Goal: Use online tool/utility: Utilize a website feature to perform a specific function

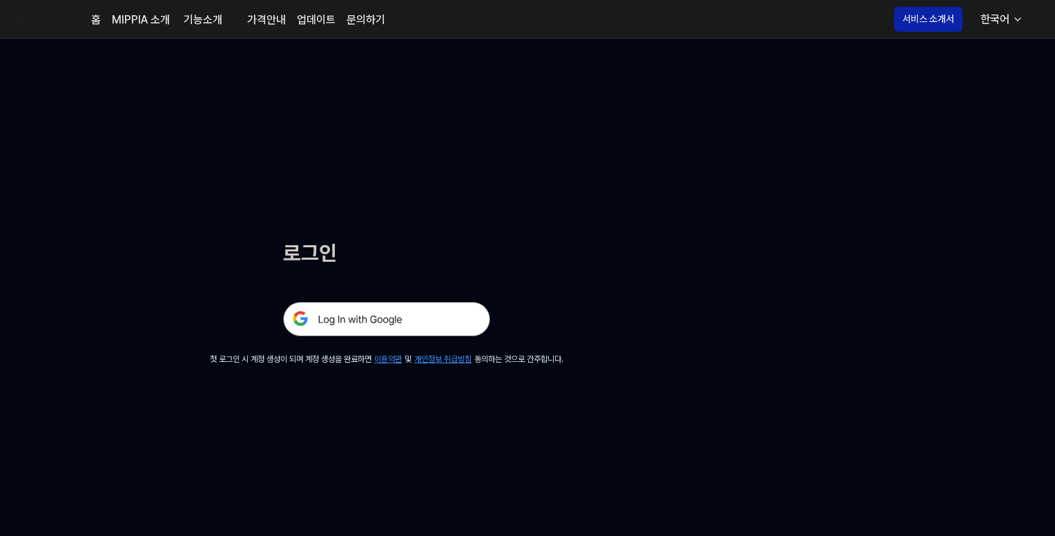
click at [383, 316] on img at bounding box center [386, 319] width 207 height 35
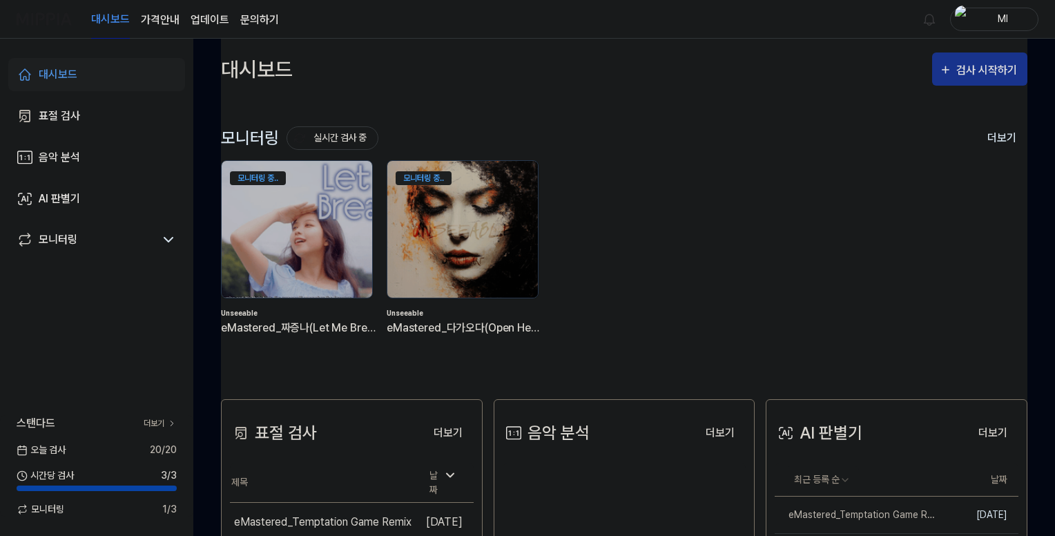
click at [964, 69] on div "검사 시작하기" at bounding box center [988, 70] width 64 height 18
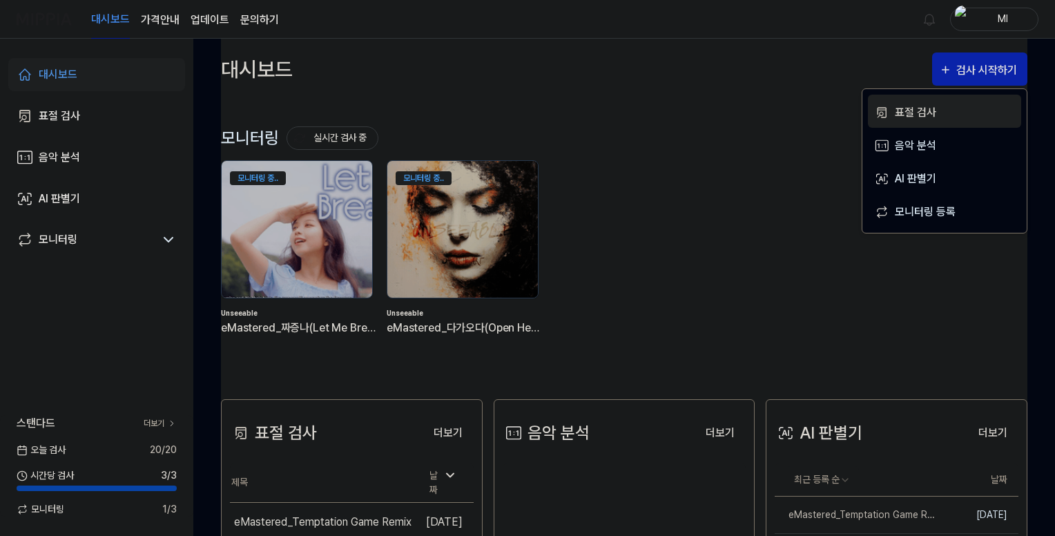
click at [927, 114] on div "표절 검사" at bounding box center [955, 113] width 120 height 18
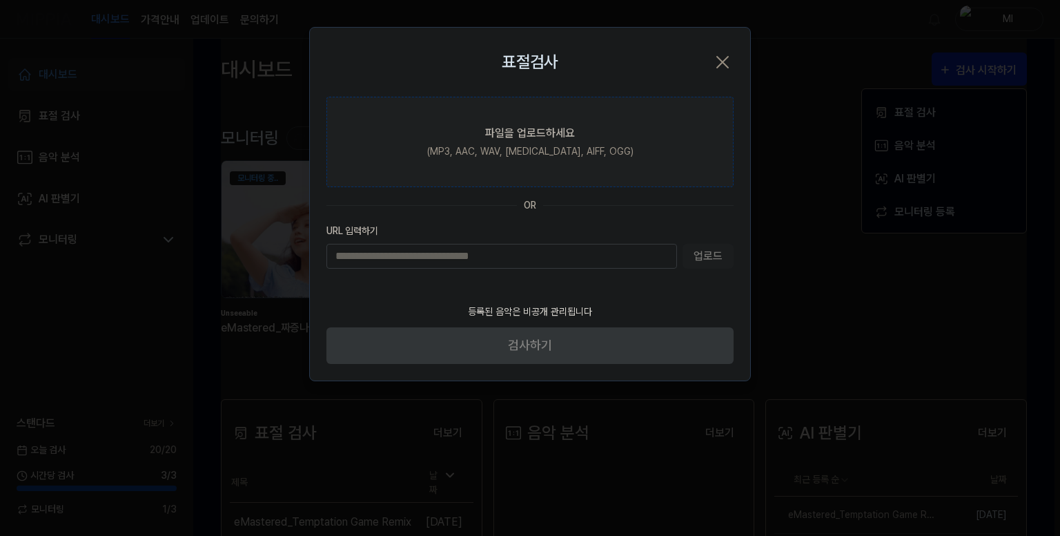
click at [514, 140] on div "파일을 업로드하세요" at bounding box center [530, 133] width 90 height 17
click at [0, 0] on input "파일을 업로드하세요 (MP3, AAC, WAV, FLAC, AIFF, OGG)" at bounding box center [0, 0] width 0 height 0
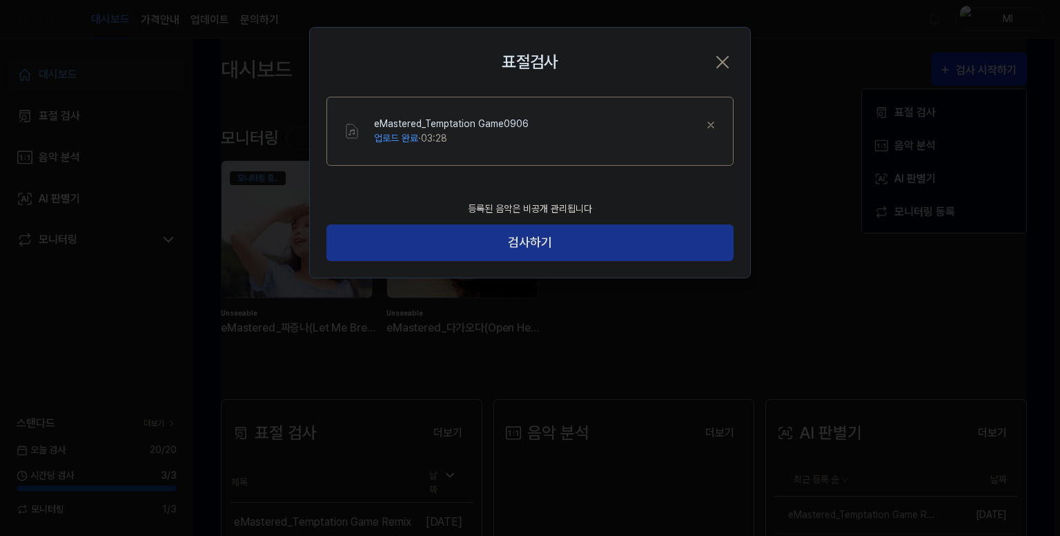
click at [494, 247] on button "검사하기" at bounding box center [530, 242] width 407 height 37
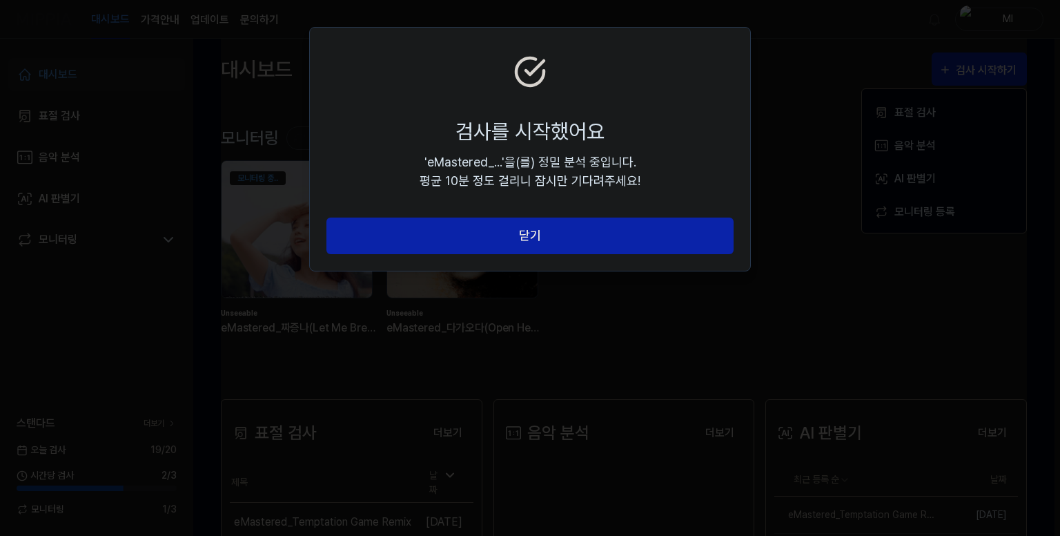
drag, startPoint x: 487, startPoint y: 235, endPoint x: 540, endPoint y: 221, distance: 54.3
click at [488, 235] on button "닫기" at bounding box center [530, 235] width 407 height 37
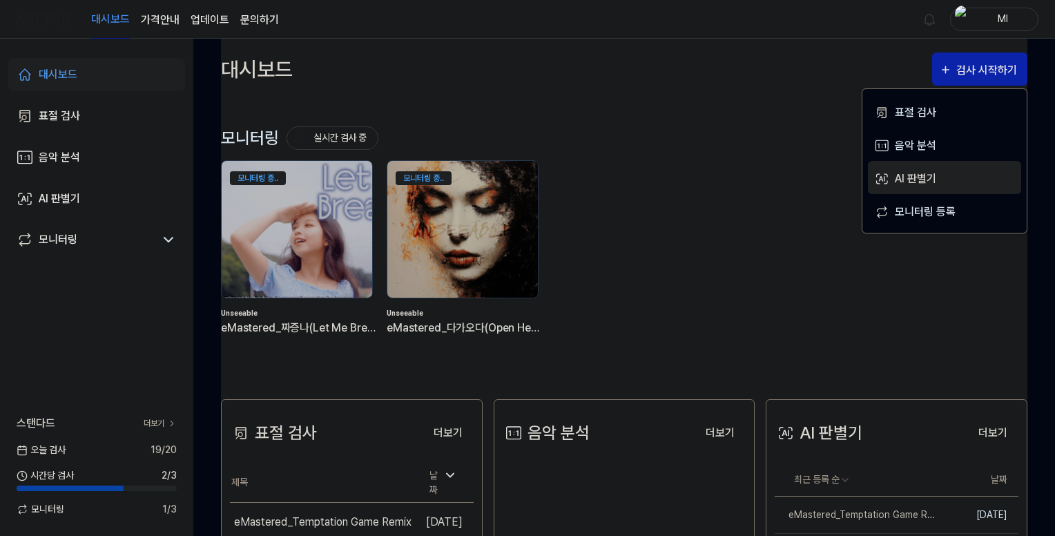
click at [919, 171] on div "AI 판별기" at bounding box center [955, 179] width 120 height 18
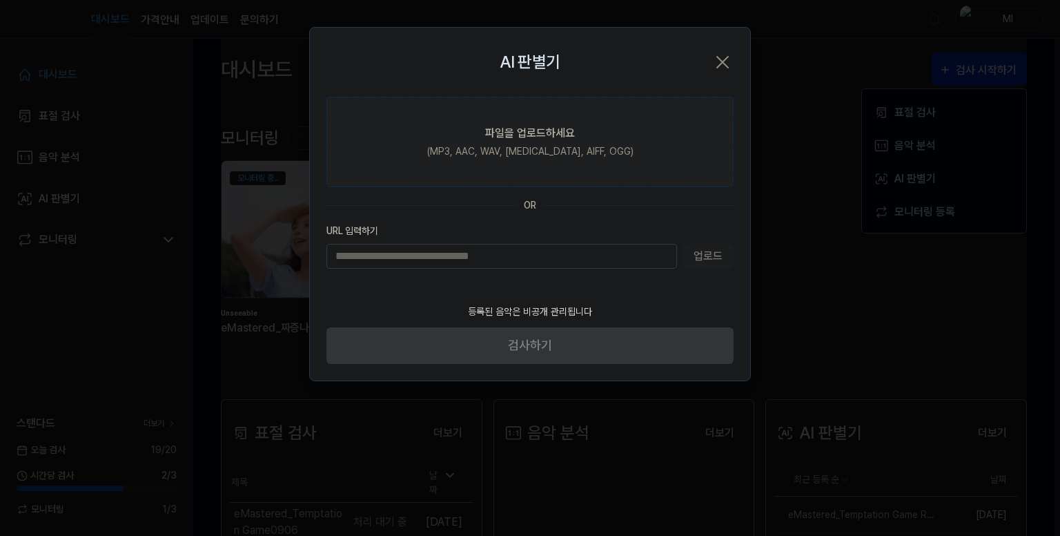
click at [493, 139] on div "파일을 업로드하세요" at bounding box center [530, 133] width 90 height 17
click at [0, 0] on input "파일을 업로드하세요 (MP3, AAC, WAV, FLAC, AIFF, OGG)" at bounding box center [0, 0] width 0 height 0
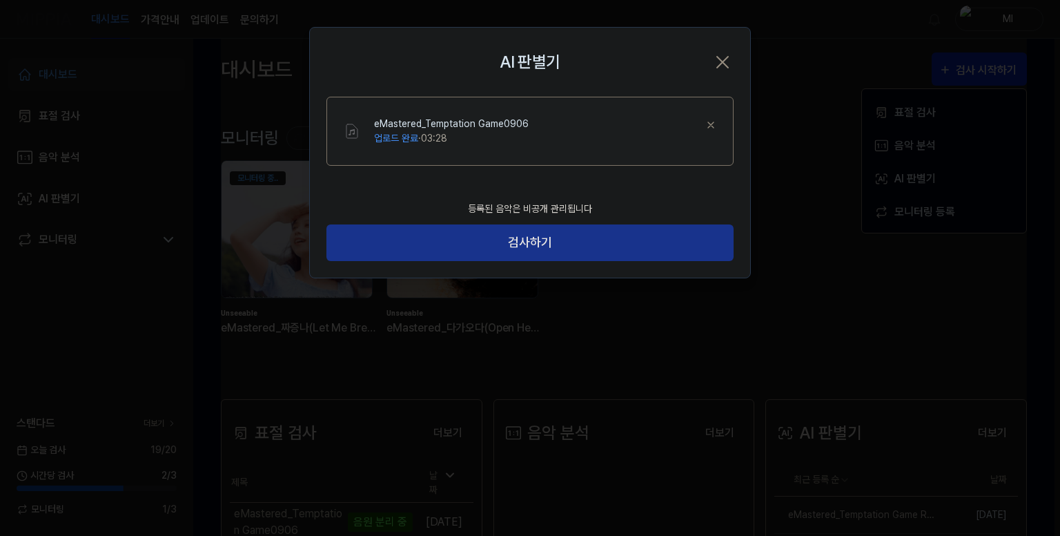
click at [536, 240] on button "검사하기" at bounding box center [530, 242] width 407 height 37
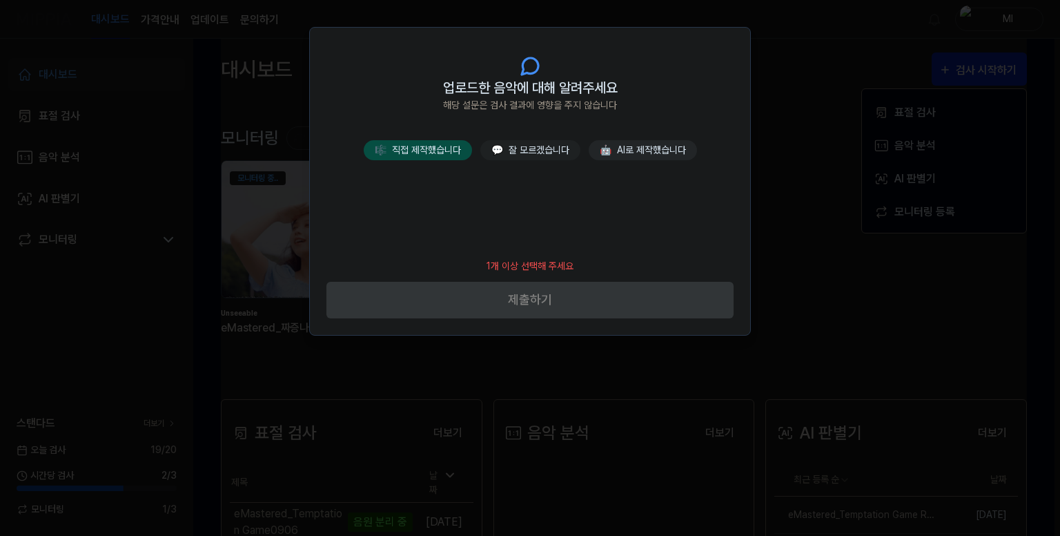
click at [442, 159] on button "🎼 직접 제작했습니다" at bounding box center [418, 150] width 108 height 20
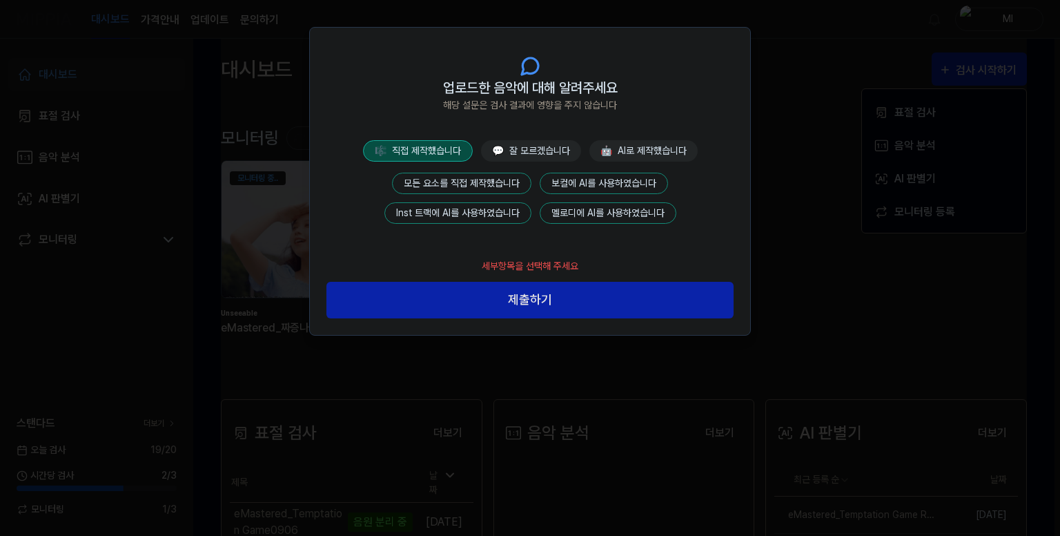
click at [478, 186] on button "모든 요소를 직접 제작했습니다" at bounding box center [461, 183] width 139 height 21
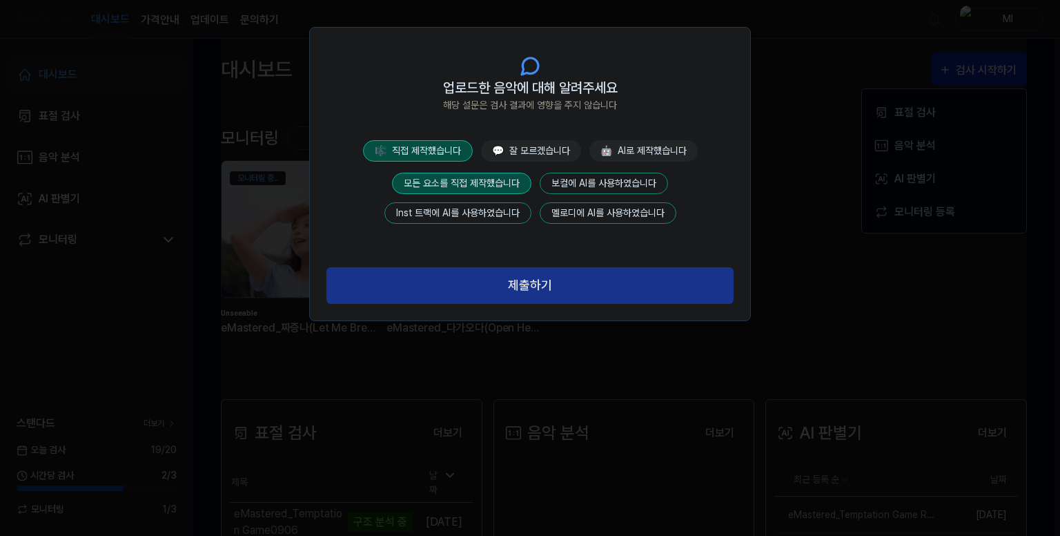
click at [559, 291] on button "제출하기" at bounding box center [530, 285] width 407 height 37
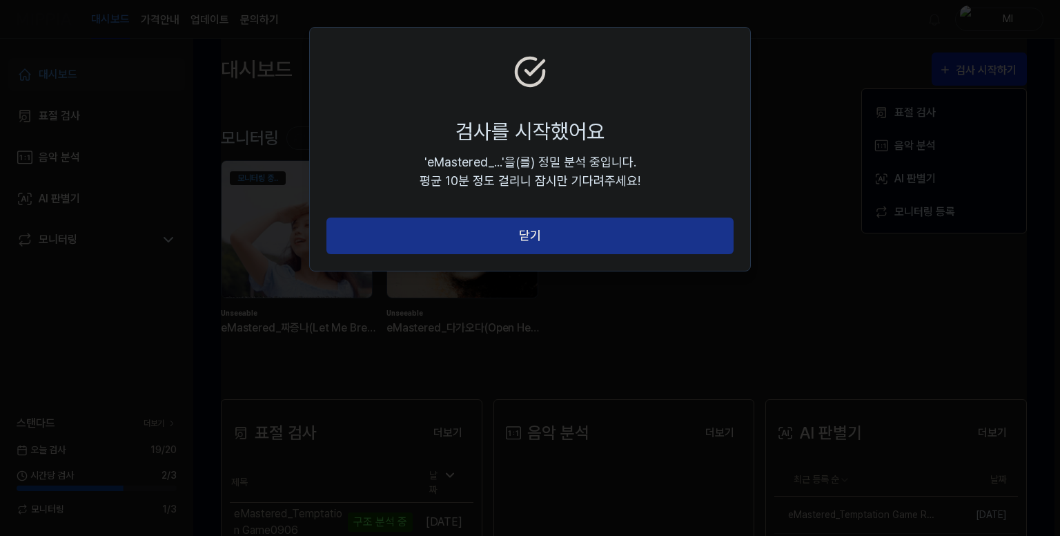
click at [587, 240] on button "닫기" at bounding box center [530, 235] width 407 height 37
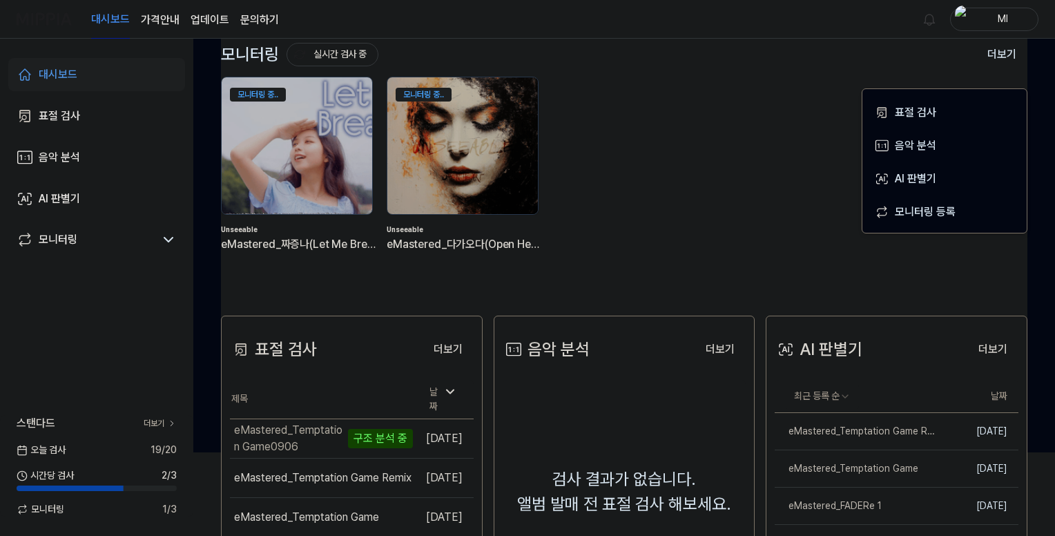
scroll to position [207, 0]
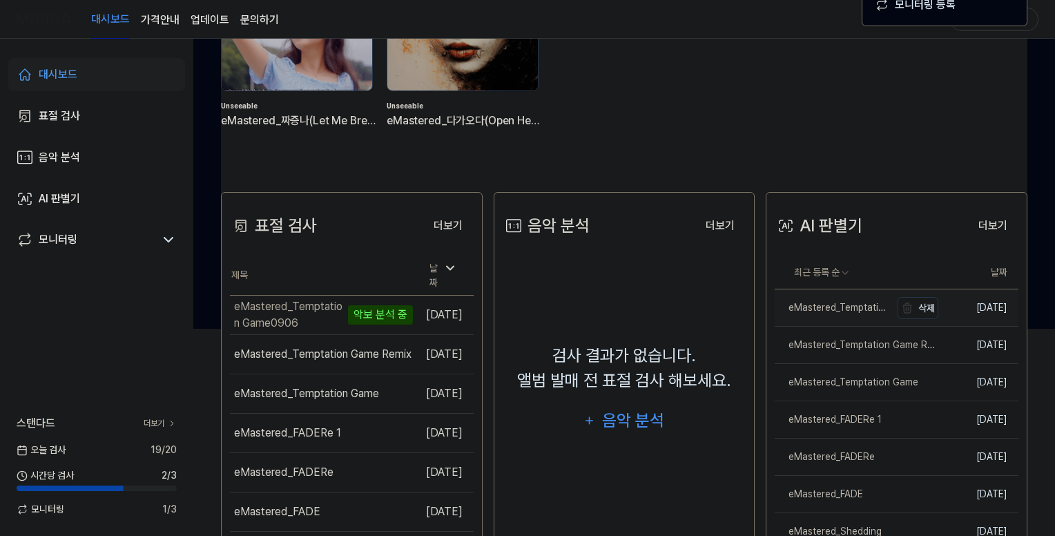
click at [846, 316] on link "eMastered_Temptation Game0906" at bounding box center [833, 307] width 116 height 37
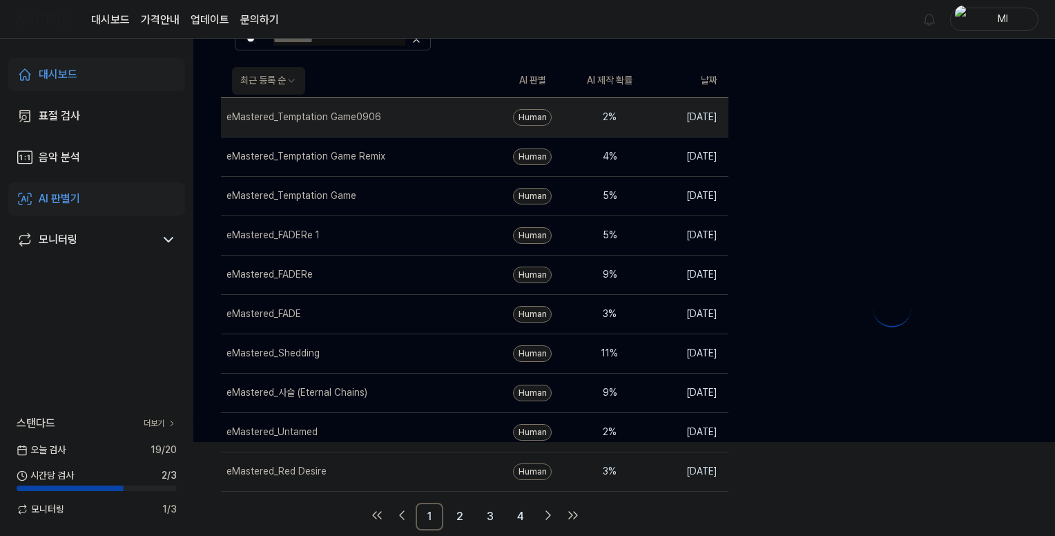
scroll to position [0, 0]
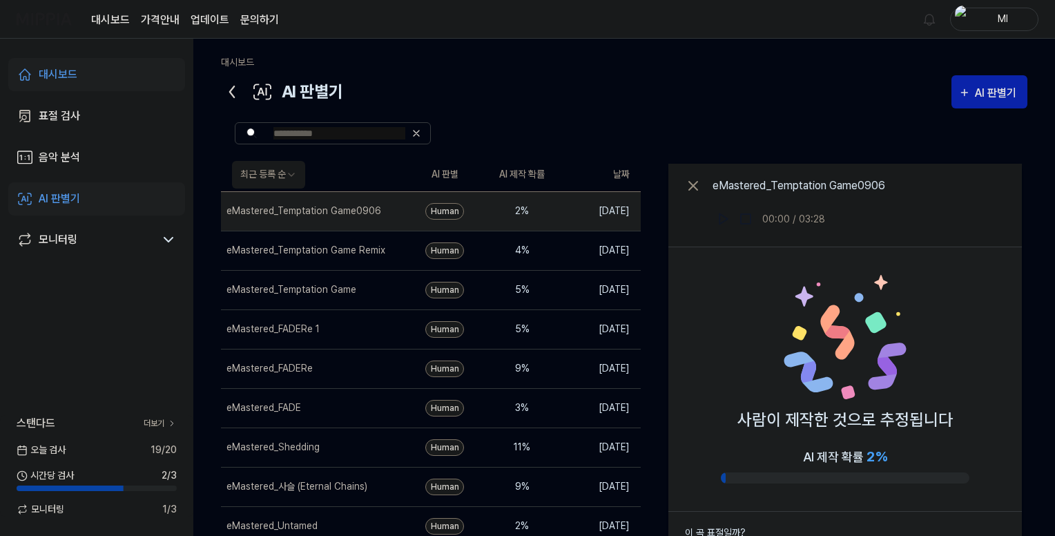
click at [231, 88] on icon at bounding box center [232, 92] width 22 height 22
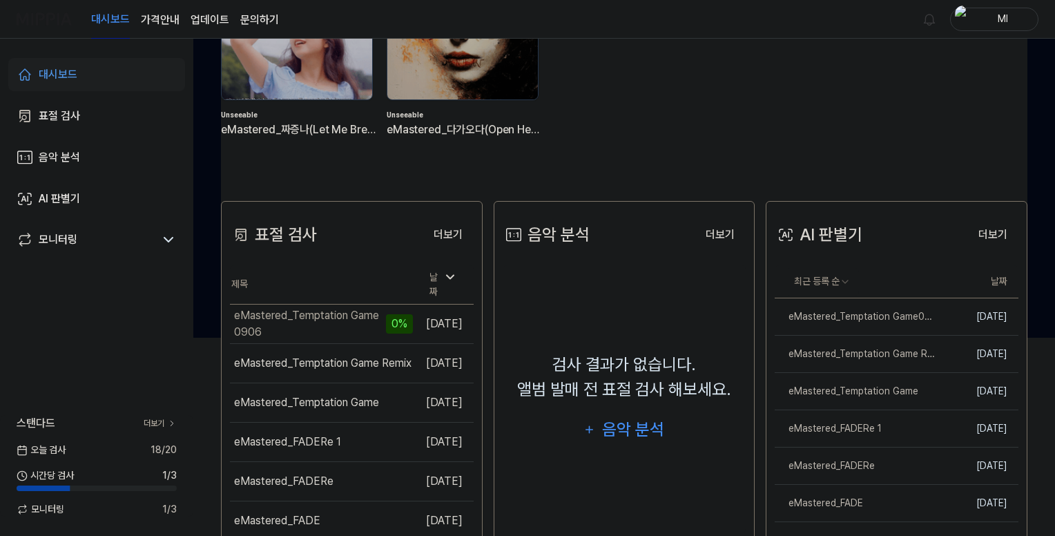
scroll to position [138, 0]
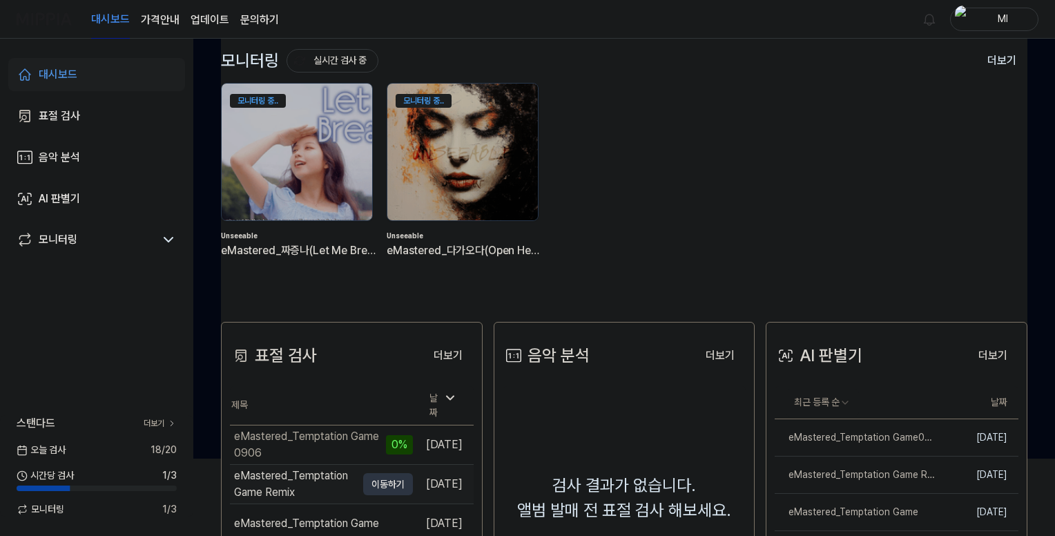
scroll to position [138, 0]
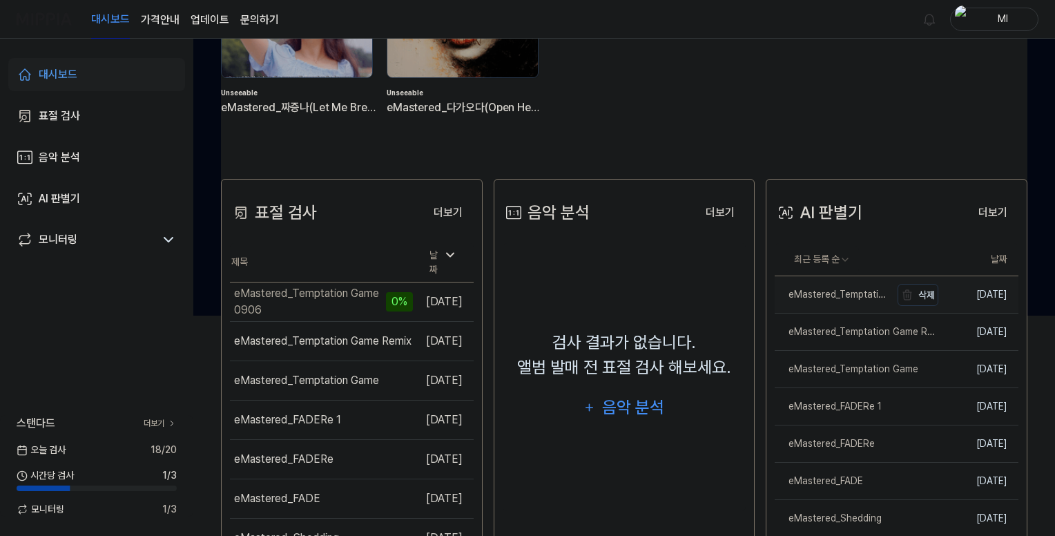
scroll to position [367, 0]
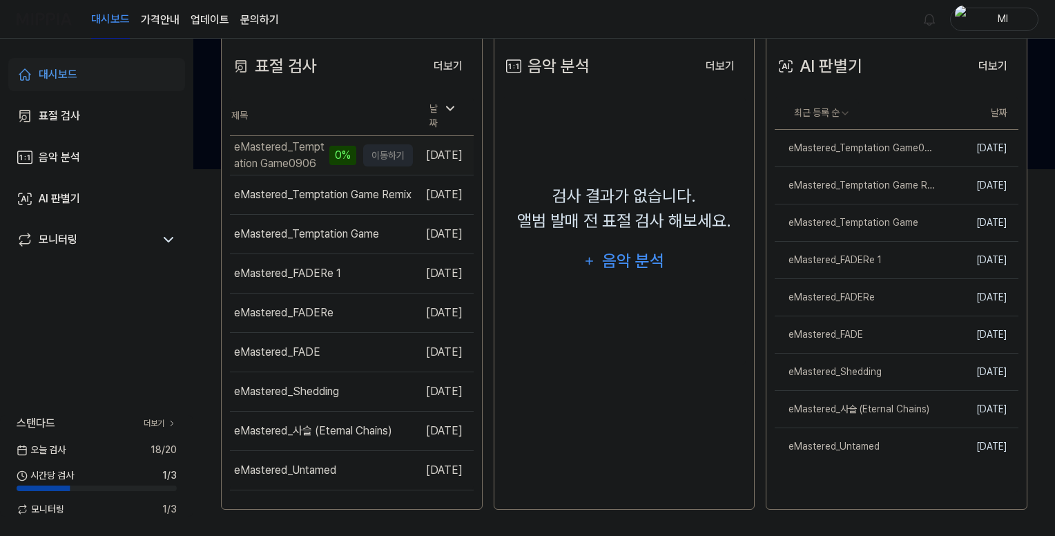
click at [288, 144] on div "eMastered_Temptation Game0906" at bounding box center [280, 155] width 92 height 33
